Goal: Task Accomplishment & Management: Manage account settings

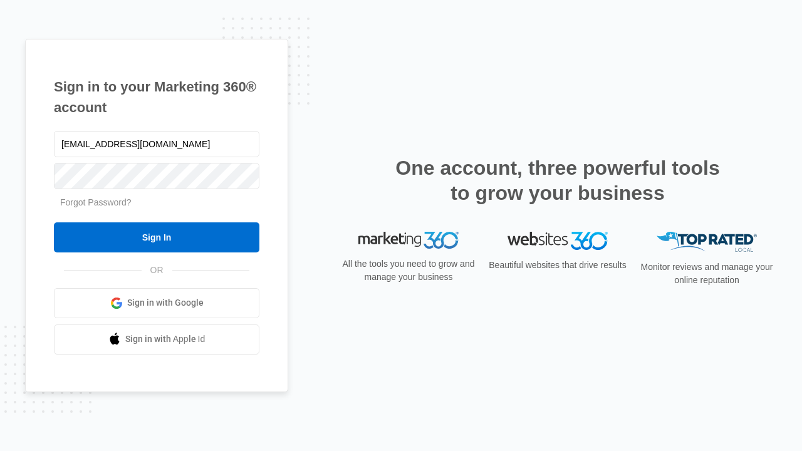
type input "dankie614@gmail.com"
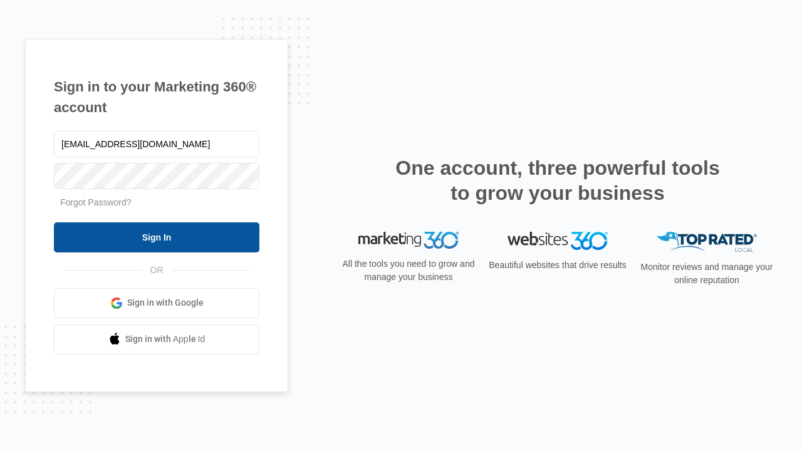
click at [157, 237] on input "Sign In" at bounding box center [156, 237] width 205 height 30
